Goal: Complete application form

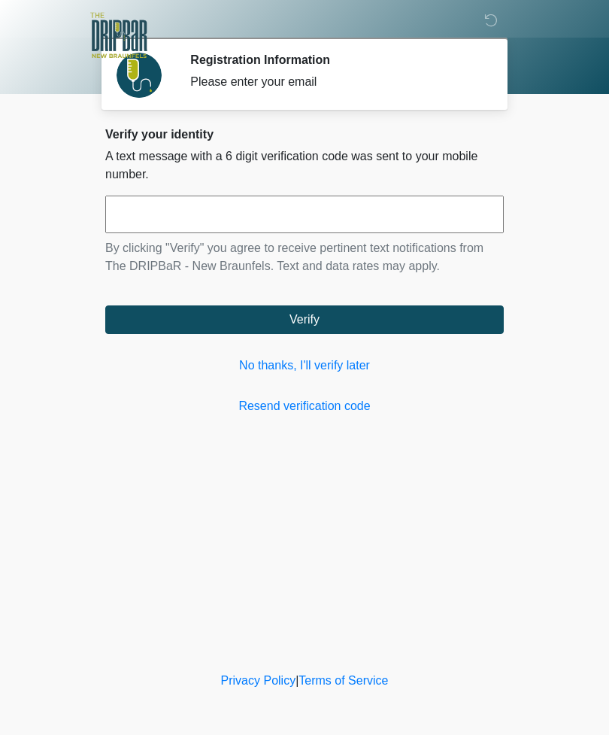
click at [321, 372] on link "No thanks, I'll verify later" at bounding box center [304, 366] width 399 height 18
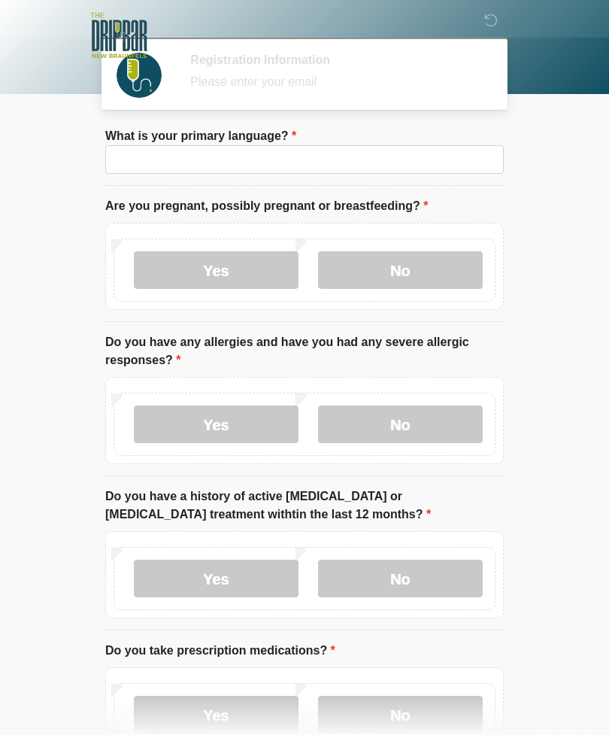
click at [340, 361] on label "Do you have any allergies and have you had any severe allergic responses?" at bounding box center [304, 351] width 399 height 36
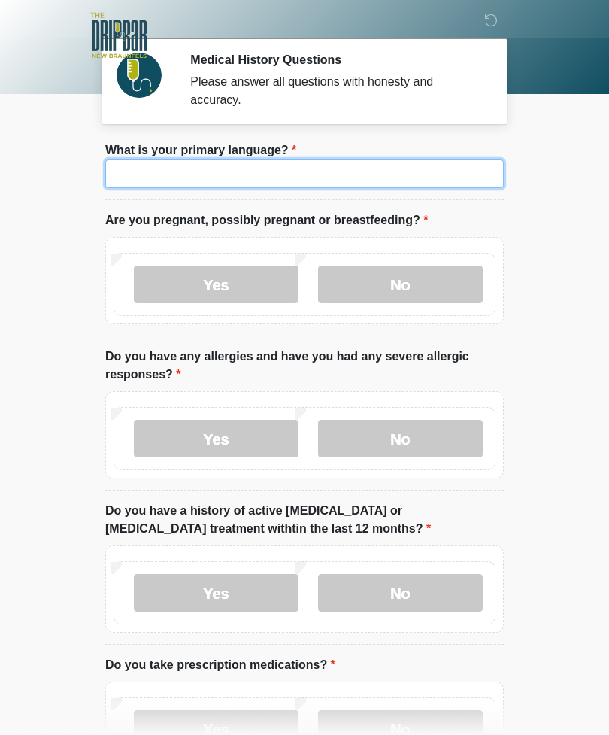
click at [314, 175] on input "What is your primary language?" at bounding box center [304, 173] width 399 height 29
type input "*******"
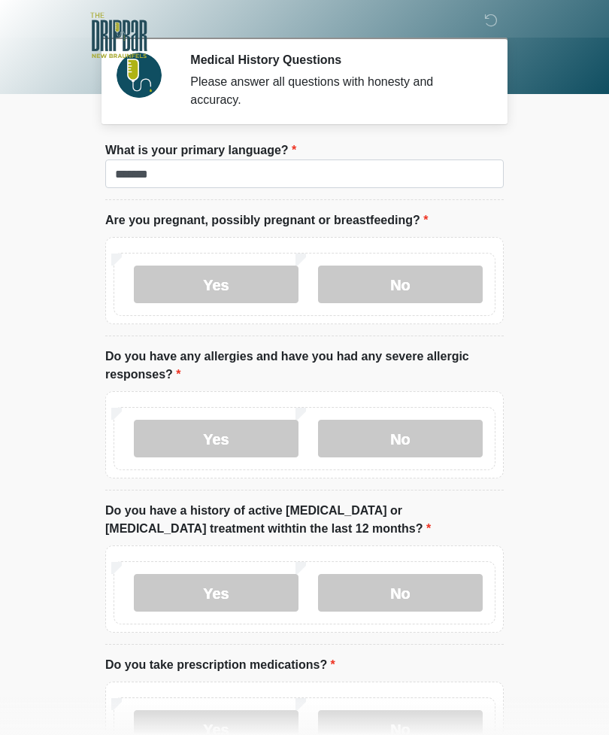
click at [395, 292] on label "No" at bounding box center [400, 285] width 165 height 38
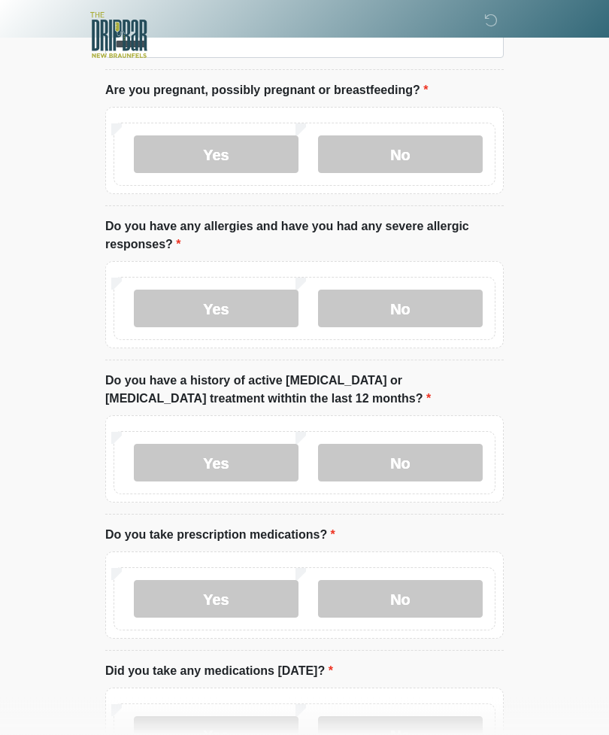
scroll to position [130, 0]
click at [405, 319] on label "No" at bounding box center [400, 309] width 165 height 38
click at [400, 466] on label "No" at bounding box center [400, 463] width 165 height 38
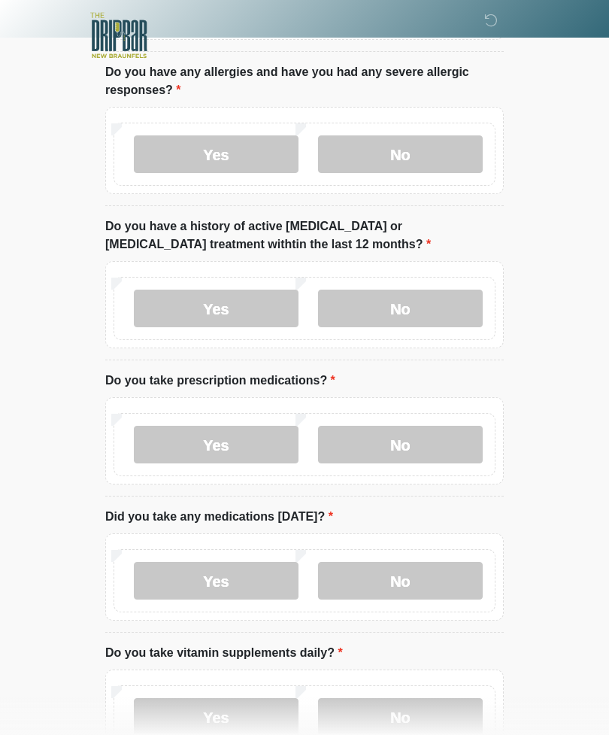
scroll to position [298, 0]
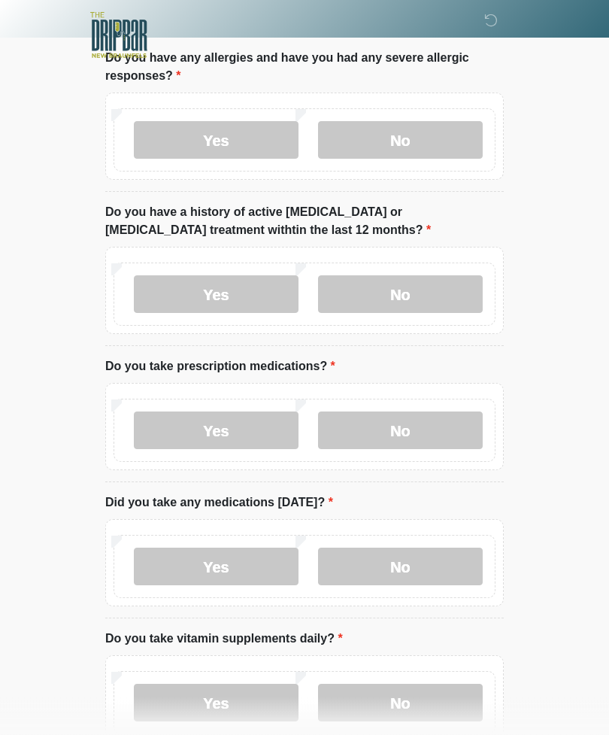
click at [384, 435] on label "No" at bounding box center [400, 431] width 165 height 38
click at [222, 564] on label "Yes" at bounding box center [216, 567] width 165 height 38
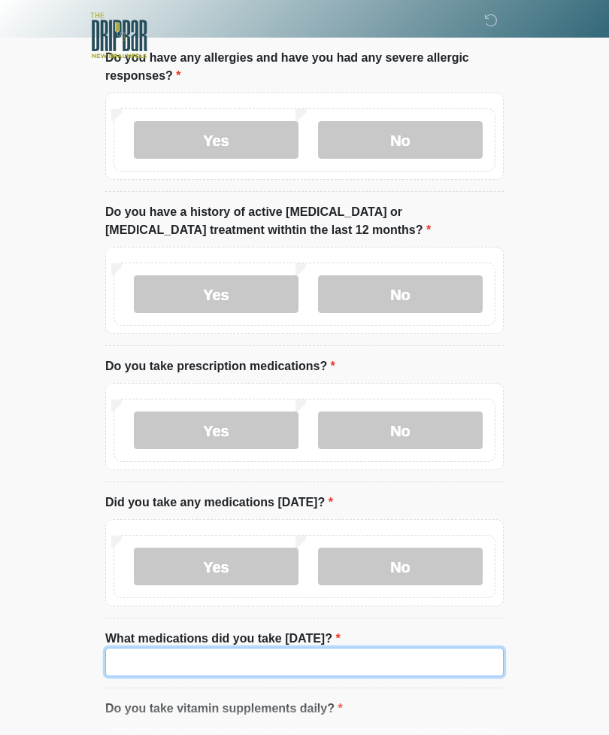
click at [194, 660] on input "What medications did you take [DATE]?" at bounding box center [304, 662] width 399 height 29
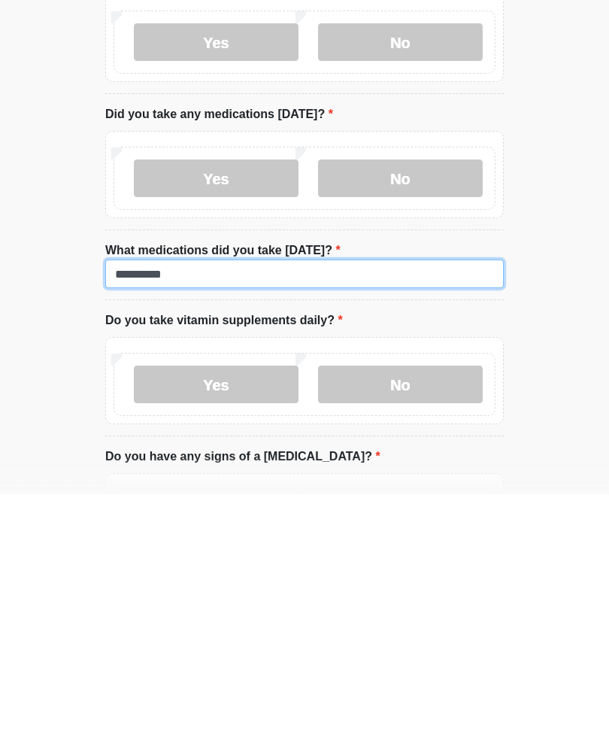
type input "*********"
click at [396, 606] on label "No" at bounding box center [400, 625] width 165 height 38
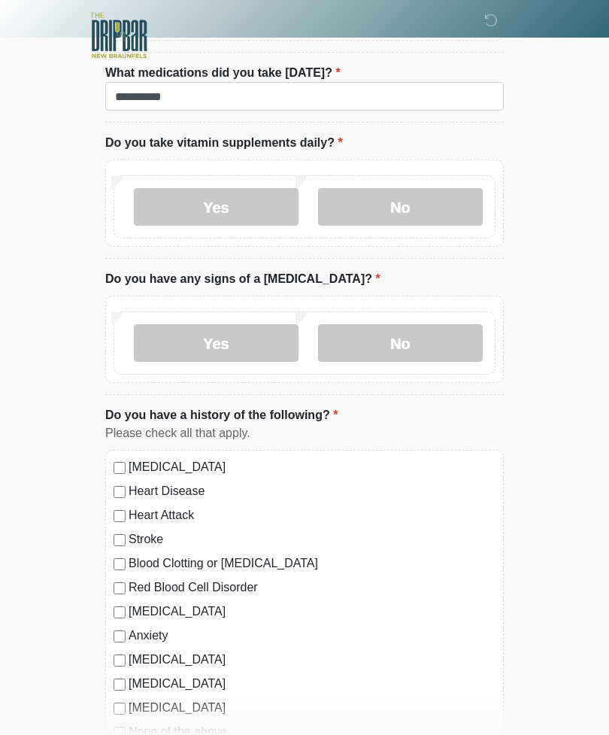
scroll to position [868, 0]
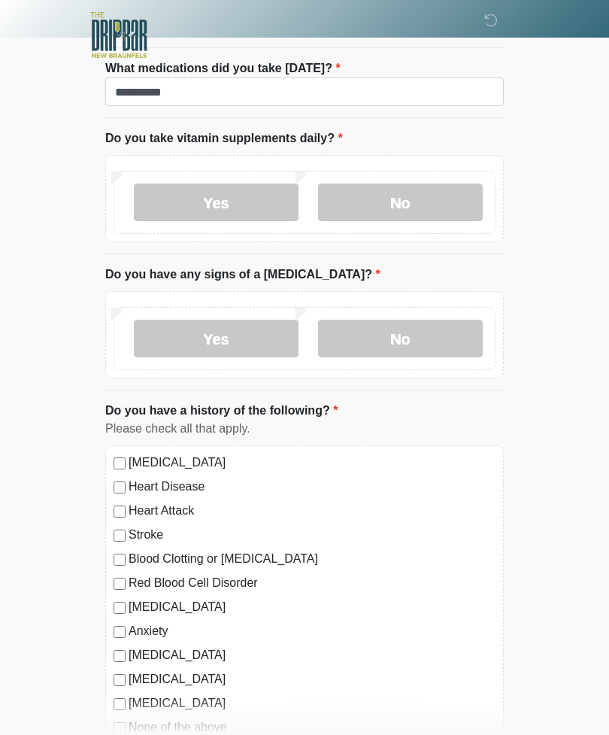
click at [411, 344] on label "No" at bounding box center [400, 339] width 165 height 38
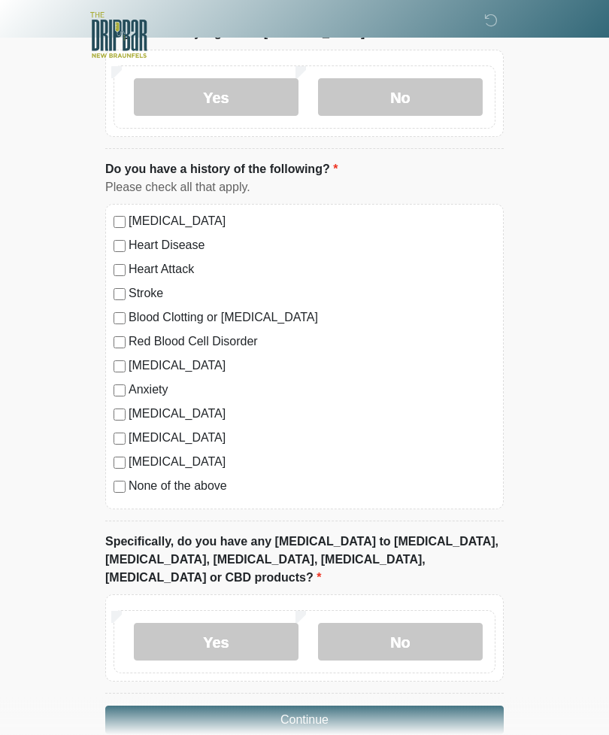
scroll to position [1121, 0]
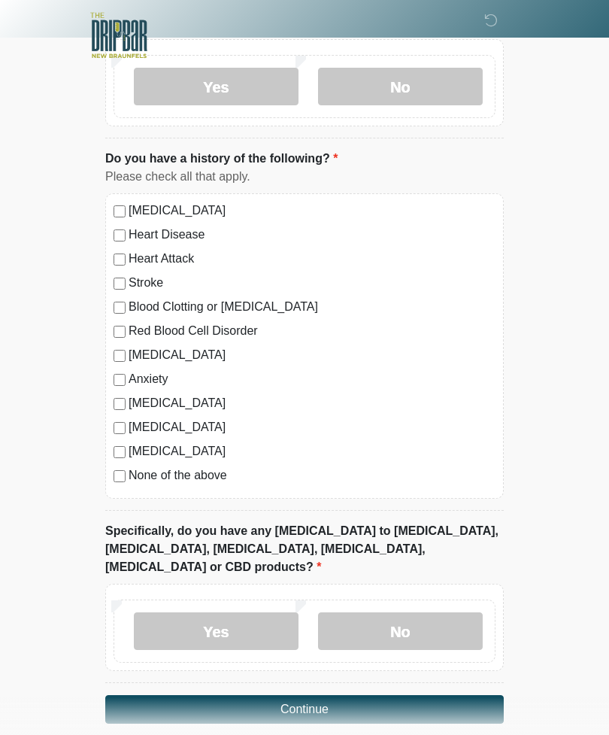
click at [406, 612] on label "No" at bounding box center [400, 631] width 165 height 38
click at [305, 695] on button "Continue" at bounding box center [304, 709] width 399 height 29
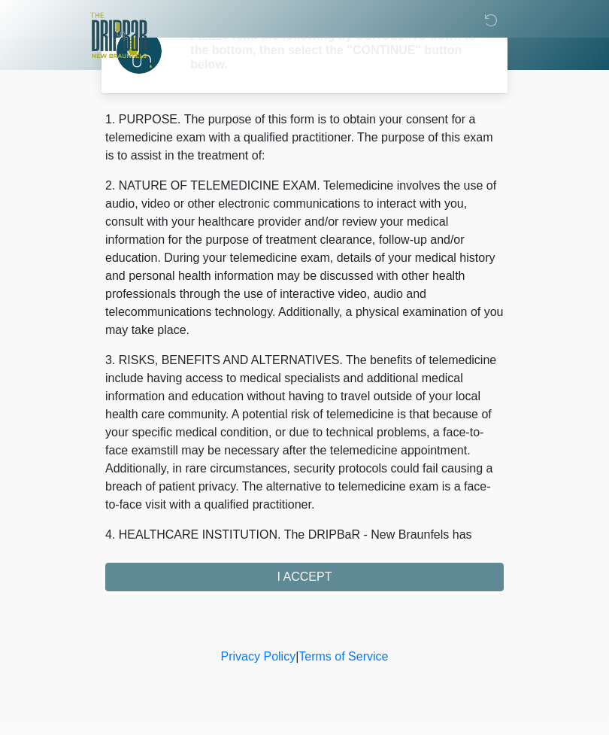
scroll to position [0, 0]
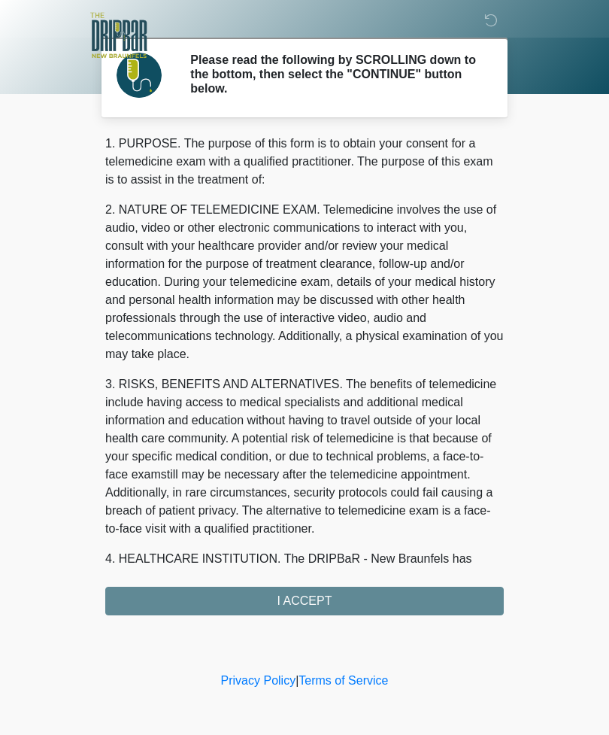
click at [310, 605] on div "1. PURPOSE. The purpose of this form is to obtain your consent for a telemedici…" at bounding box center [304, 375] width 399 height 481
click at [307, 601] on div "1. PURPOSE. The purpose of this form is to obtain your consent for a telemedici…" at bounding box center [304, 375] width 399 height 481
click at [305, 603] on div "1. PURPOSE. The purpose of this form is to obtain your consent for a telemedici…" at bounding box center [304, 375] width 399 height 481
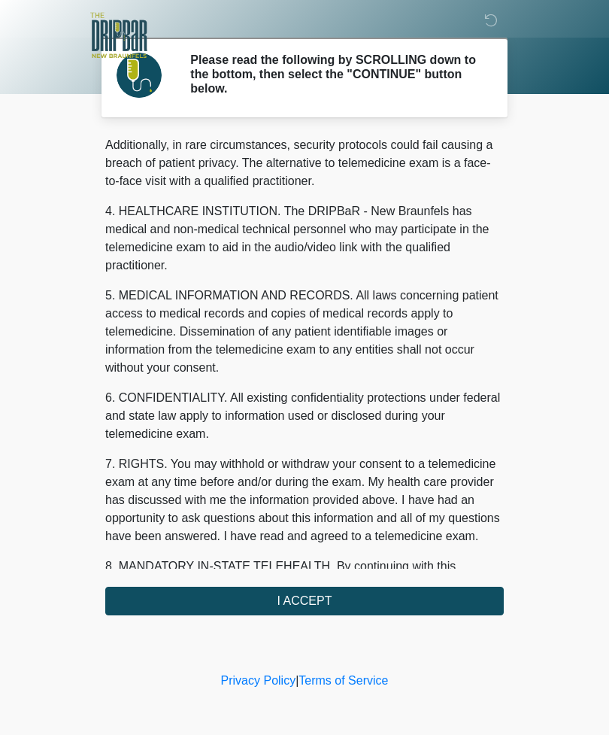
scroll to position [348, 0]
click at [310, 603] on button "I ACCEPT" at bounding box center [304, 601] width 399 height 29
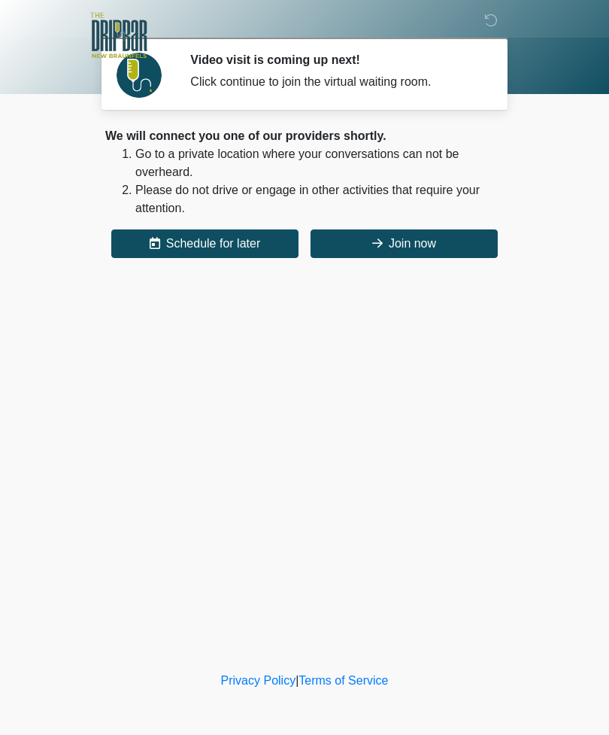
click at [398, 244] on button "Join now" at bounding box center [404, 243] width 187 height 29
